Goal: Find specific page/section

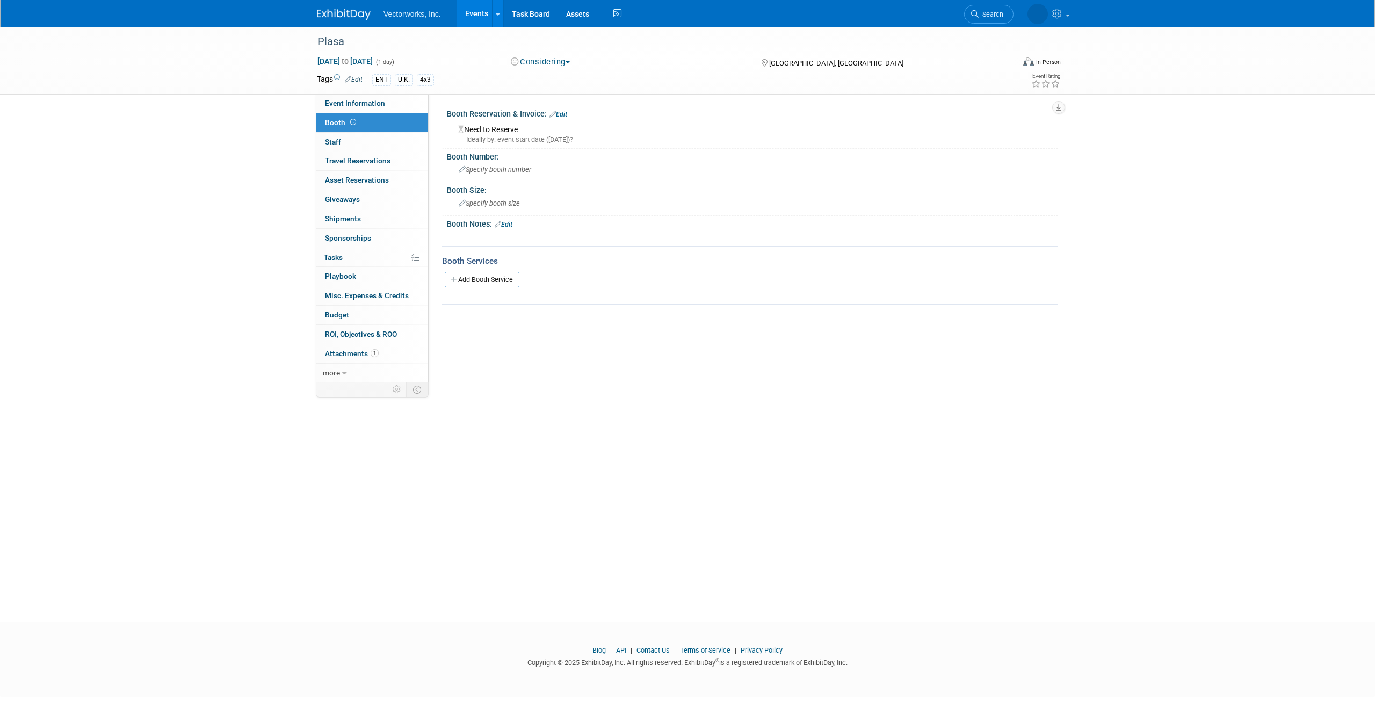
click at [471, 13] on link "Events" at bounding box center [476, 13] width 39 height 27
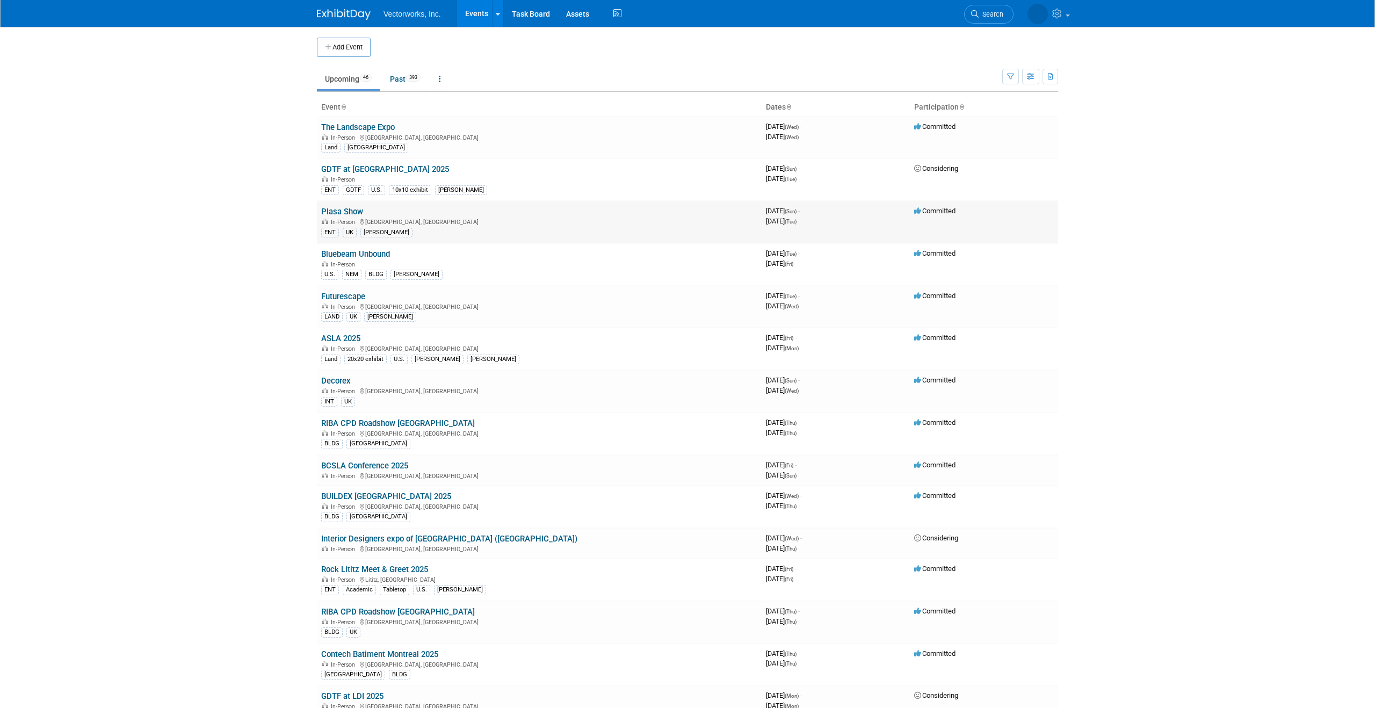
click at [344, 210] on link "Plasa Show" at bounding box center [342, 212] width 42 height 10
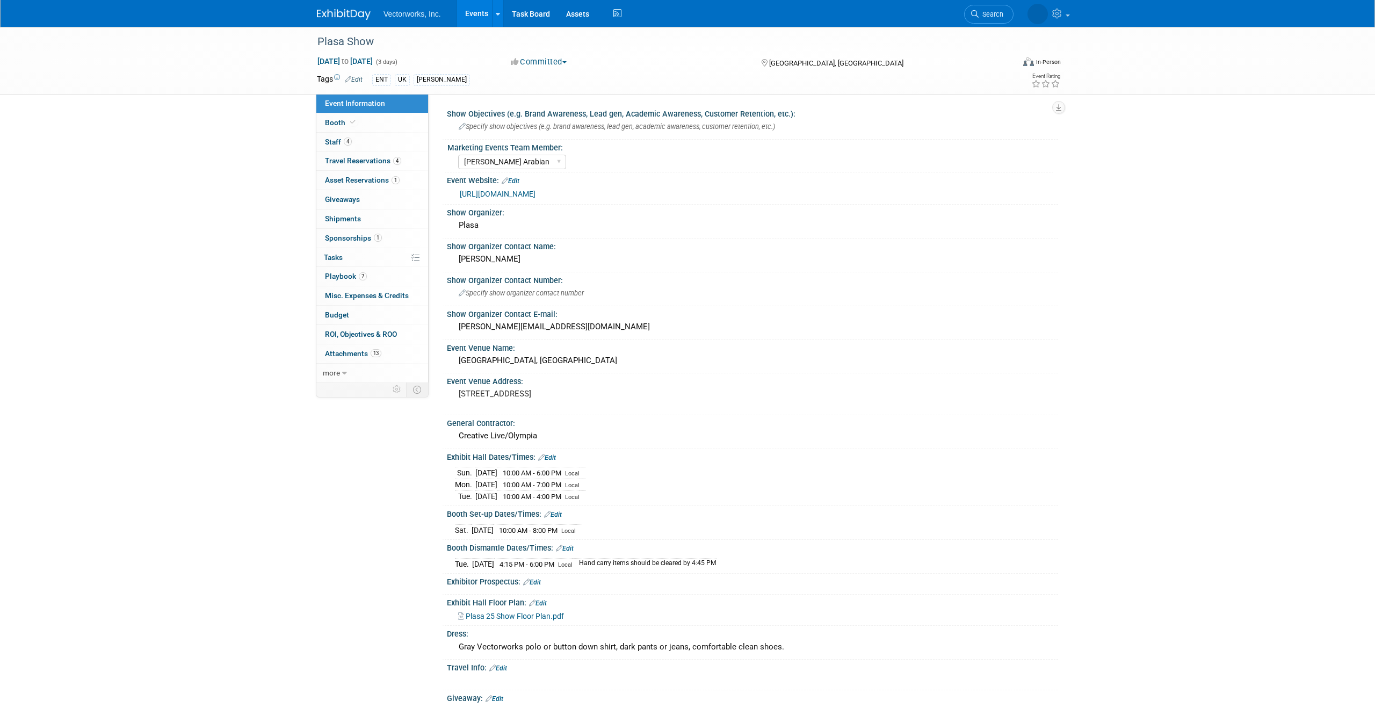
select select "[PERSON_NAME] Arabian"
